Goal: Information Seeking & Learning: Learn about a topic

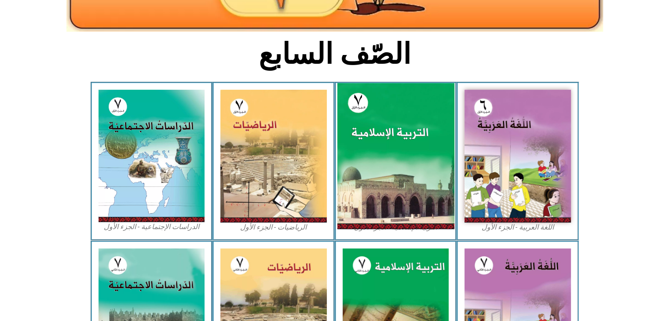
scroll to position [194, 0]
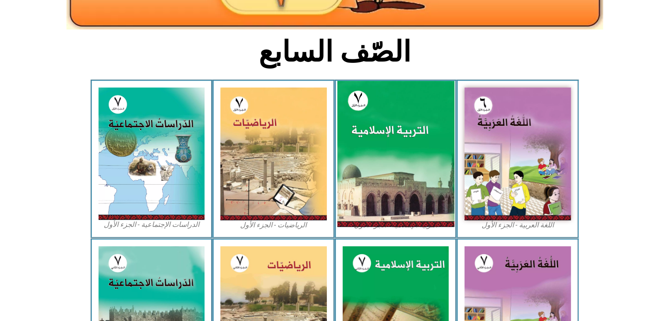
click at [420, 187] on img at bounding box center [395, 154] width 117 height 146
click at [403, 132] on img at bounding box center [395, 154] width 117 height 146
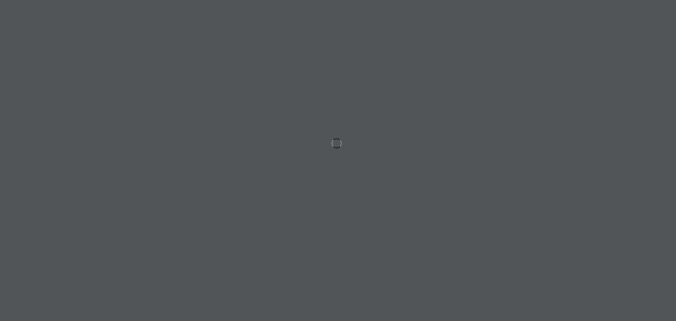
click at [420, 187] on div at bounding box center [338, 160] width 676 height 321
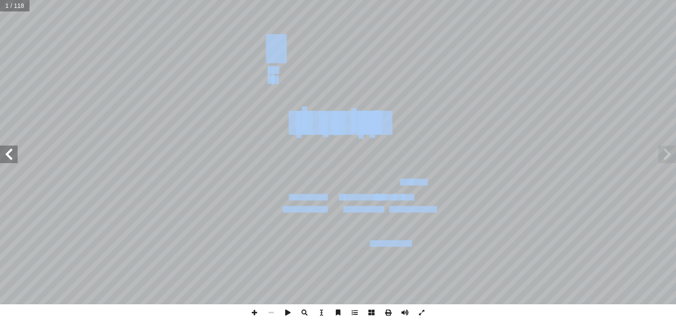
click at [4, 158] on span at bounding box center [9, 155] width 18 height 18
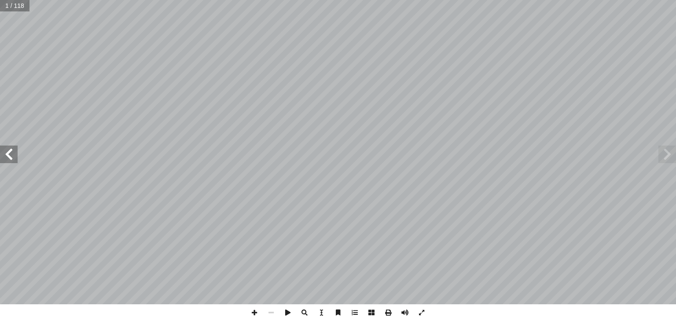
click at [4, 158] on span at bounding box center [9, 155] width 18 height 18
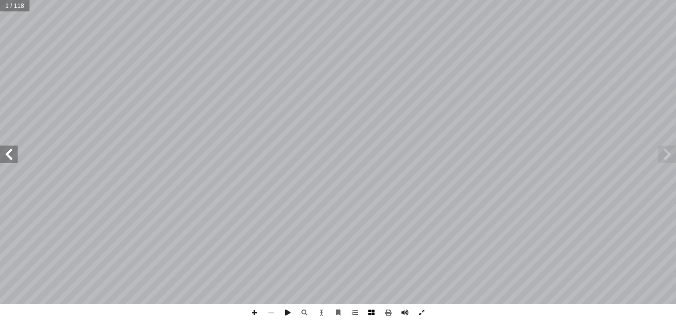
click at [368, 314] on span at bounding box center [371, 312] width 17 height 17
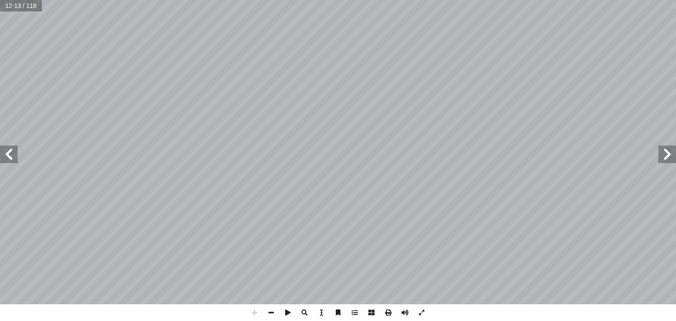
click at [666, 154] on span at bounding box center [667, 155] width 18 height 18
click at [13, 159] on span at bounding box center [9, 155] width 18 height 18
click at [405, 315] on span at bounding box center [404, 312] width 17 height 17
click at [304, 311] on span at bounding box center [304, 312] width 17 height 17
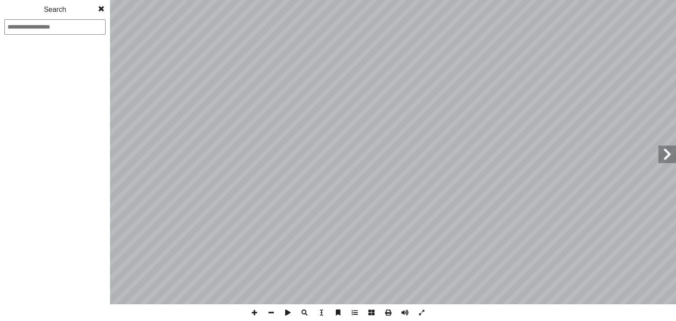
click at [304, 311] on span at bounding box center [304, 312] width 17 height 17
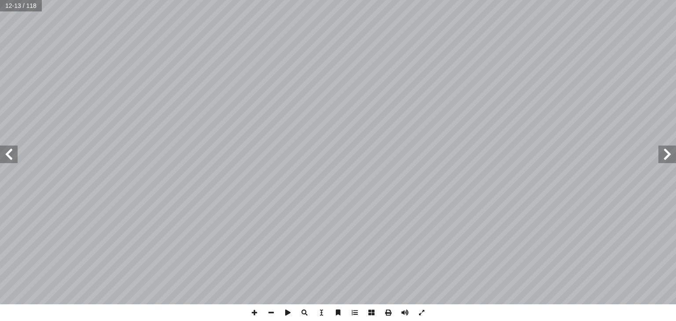
click at [304, 311] on span at bounding box center [304, 312] width 17 height 17
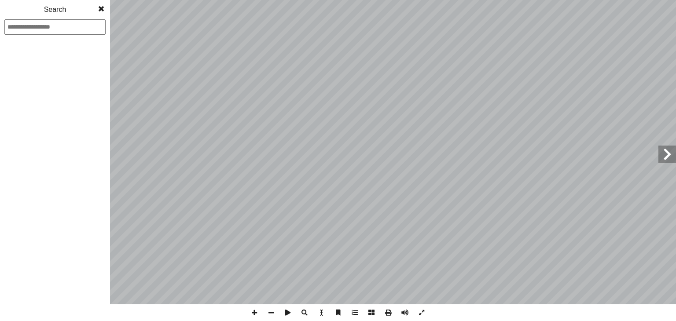
click at [304, 311] on span at bounding box center [304, 312] width 17 height 17
